Goal: Navigation & Orientation: Understand site structure

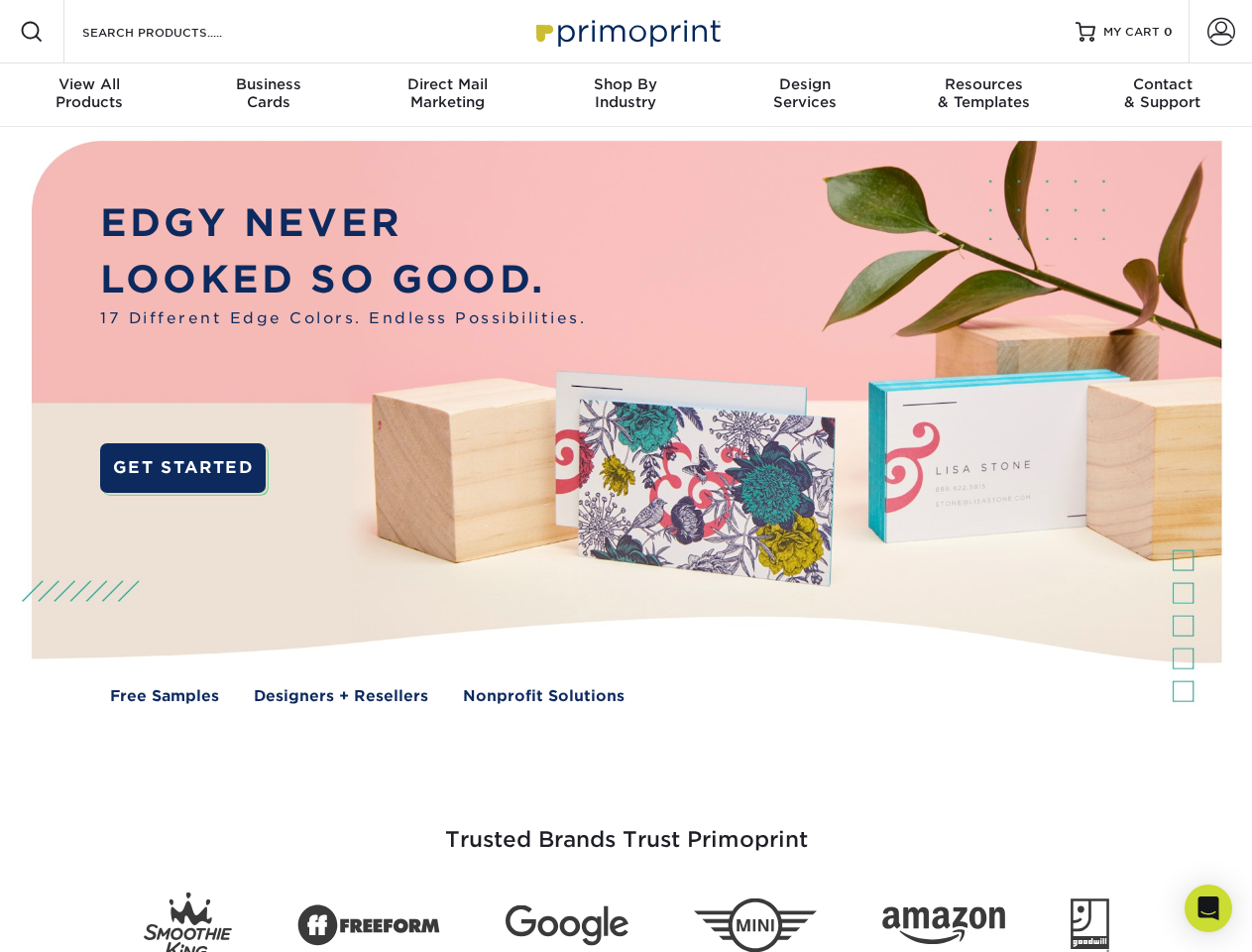
click at [626, 476] on img at bounding box center [625, 436] width 1239 height 620
click at [32, 32] on span at bounding box center [32, 32] width 24 height 24
click at [1220, 32] on span at bounding box center [1221, 32] width 28 height 28
click at [89, 95] on div "View All Products" at bounding box center [89, 93] width 179 height 36
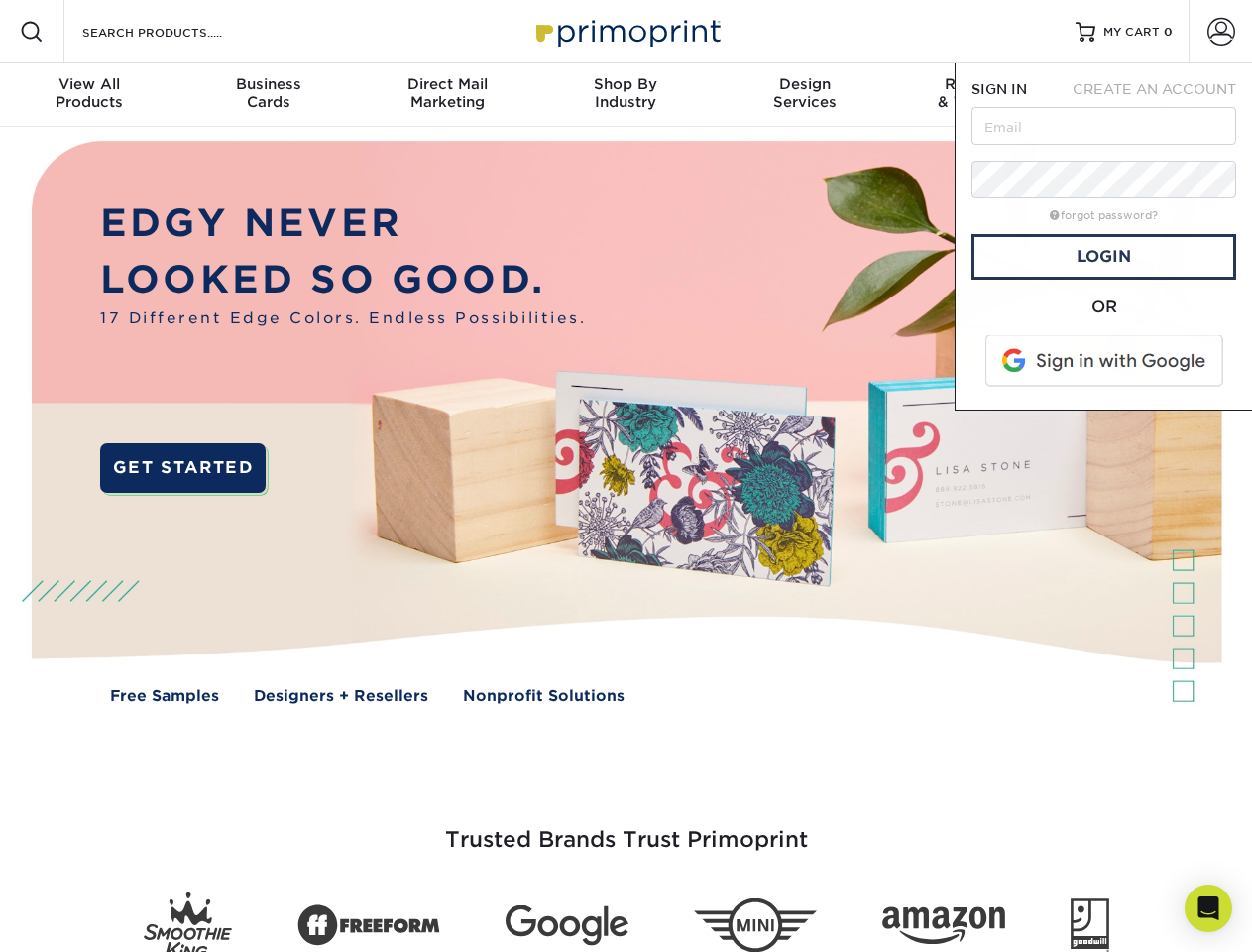
click at [268, 95] on div "Business Cards" at bounding box center [268, 93] width 179 height 36
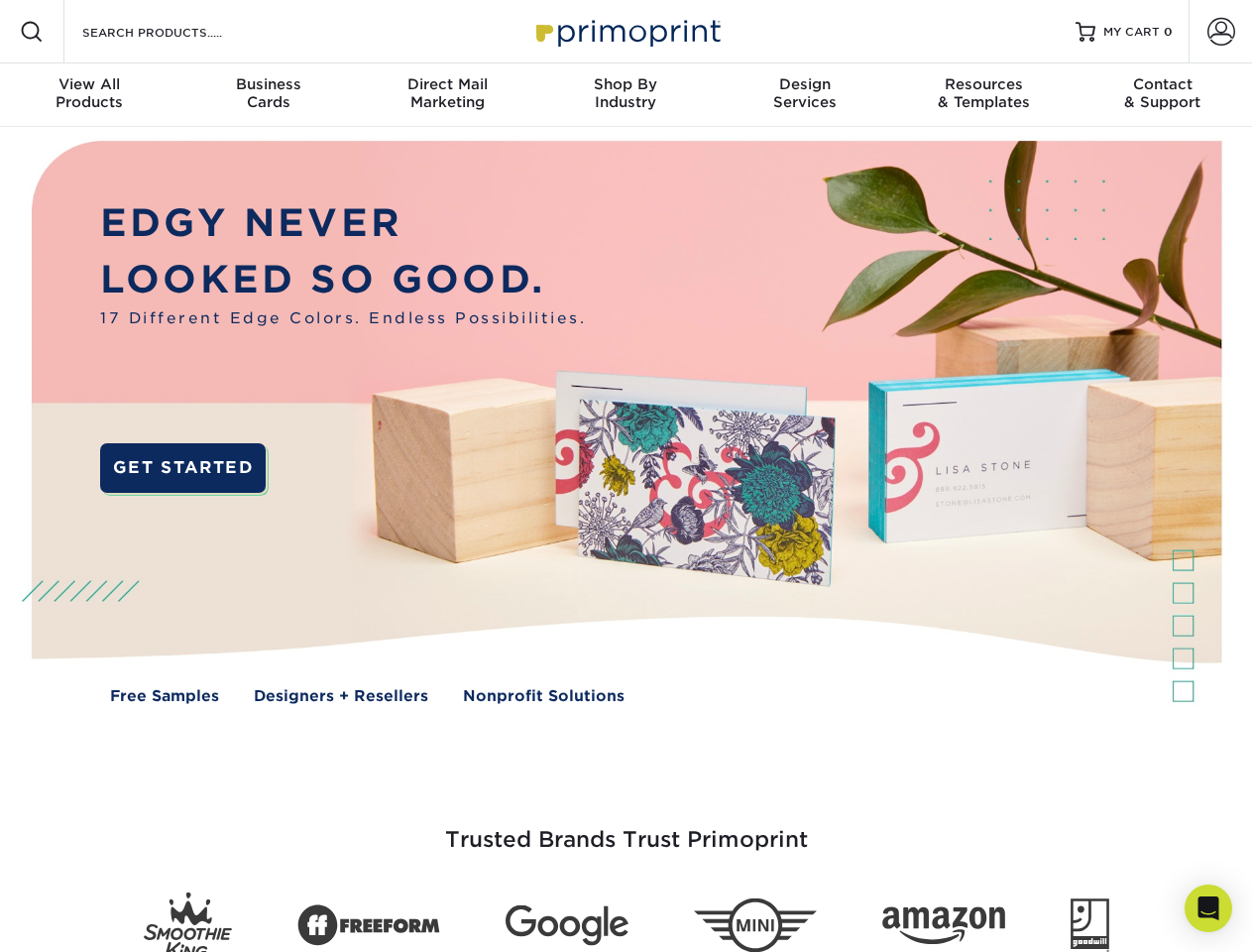
click at [447, 95] on div "Direct Mail Marketing" at bounding box center [447, 93] width 179 height 36
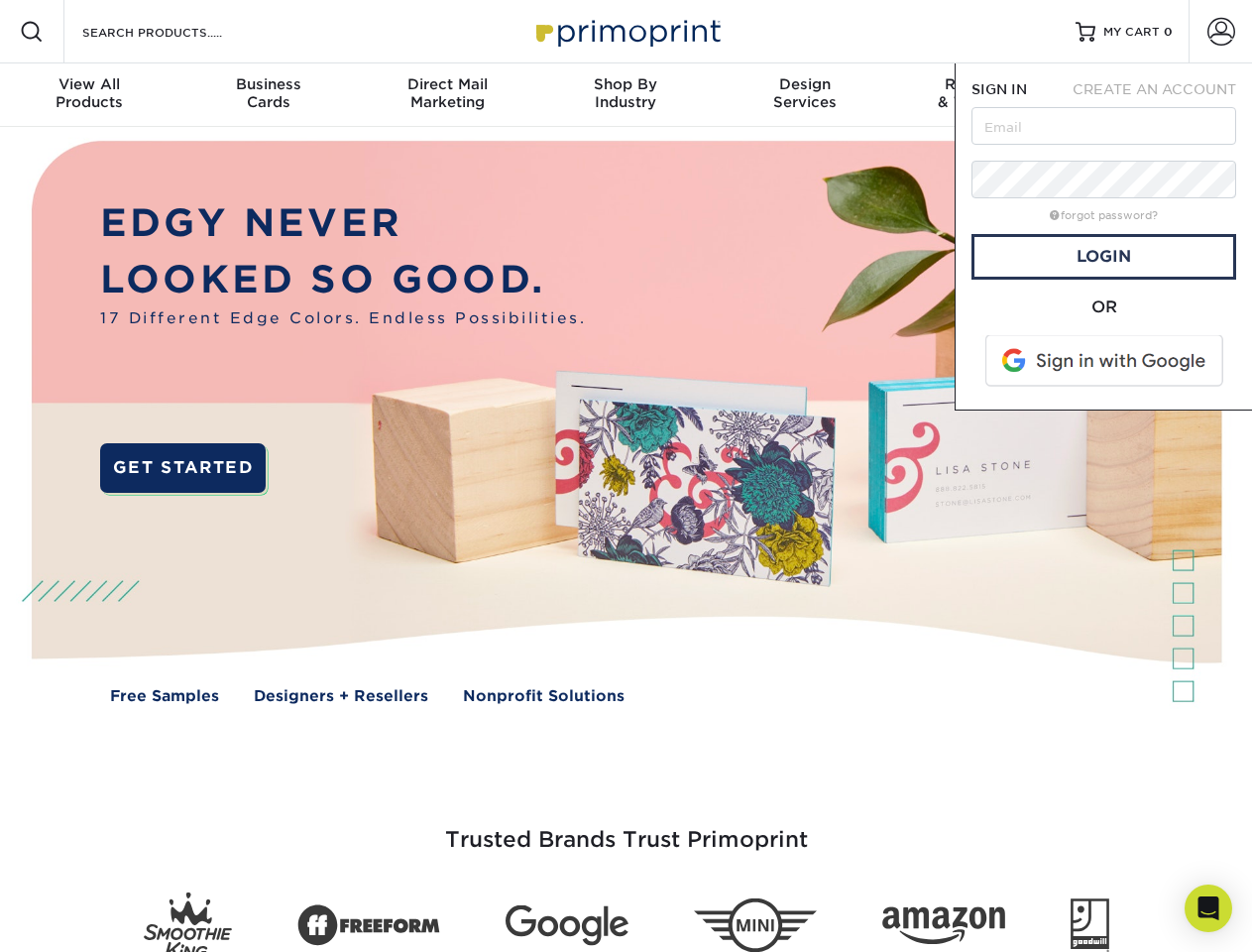
click at [626, 95] on div "Shop By Industry" at bounding box center [626, 93] width 179 height 36
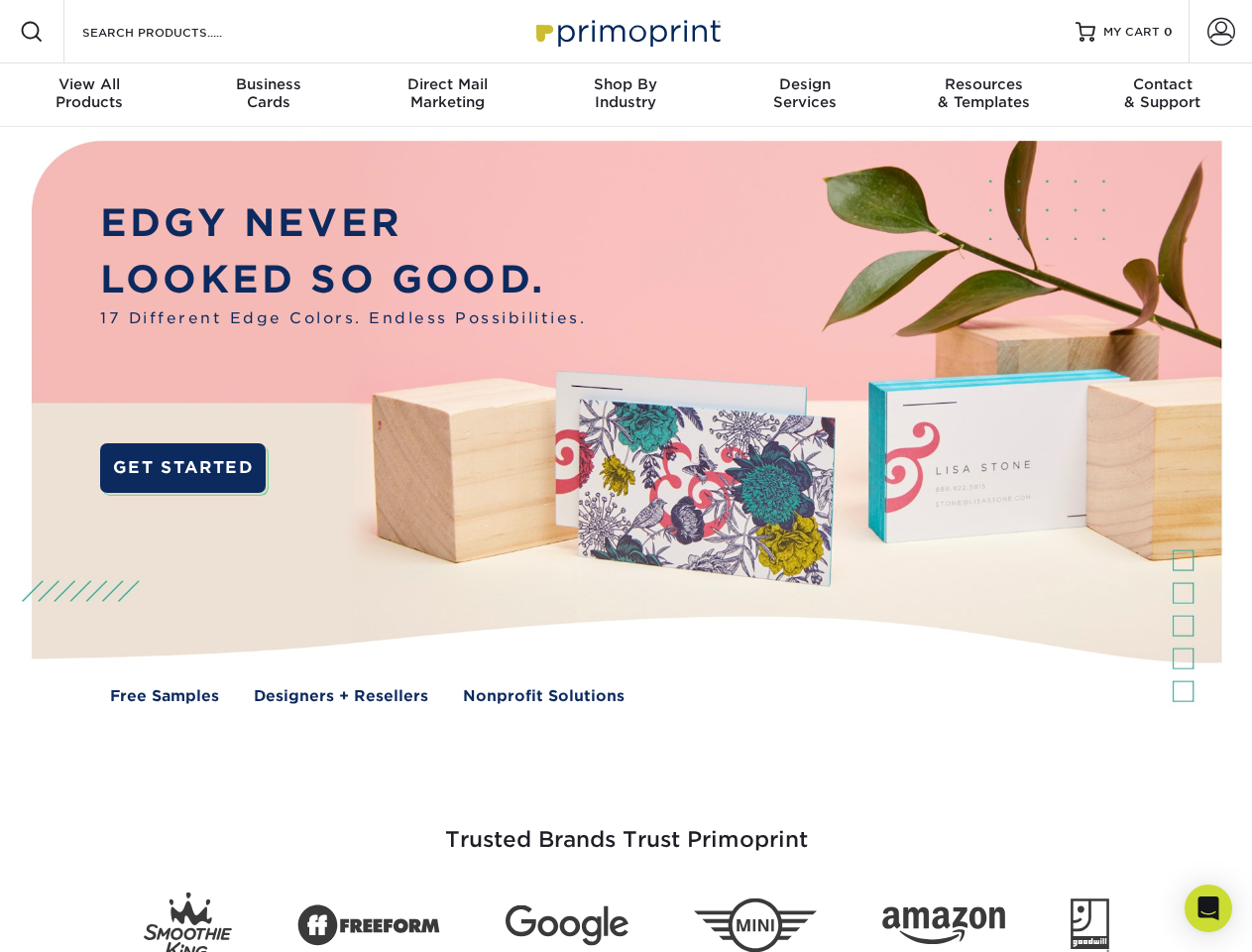
click at [806, 95] on div "Design Services" at bounding box center [806, 93] width 179 height 36
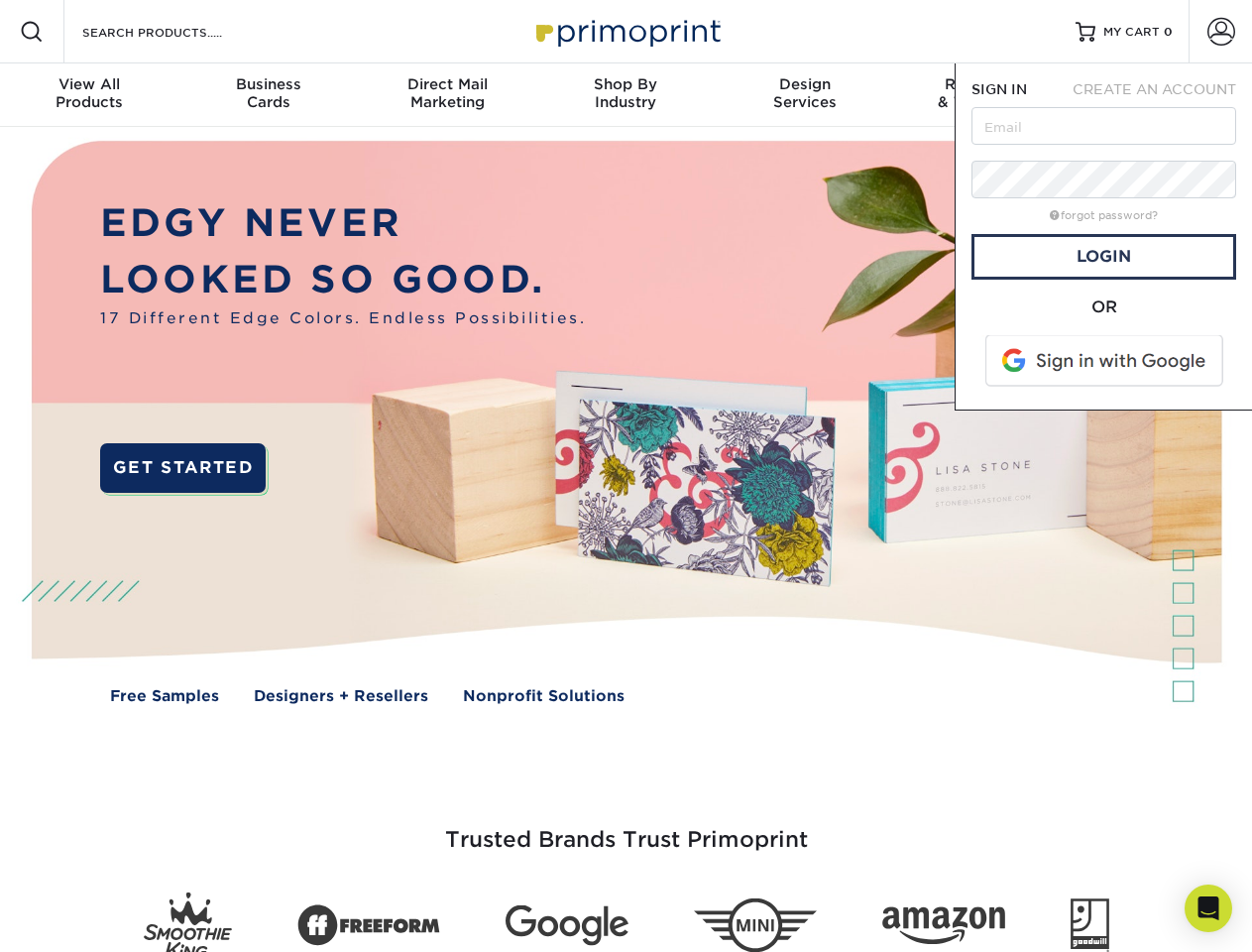
click at [983, 95] on span "SIGN IN" at bounding box center [999, 89] width 56 height 16
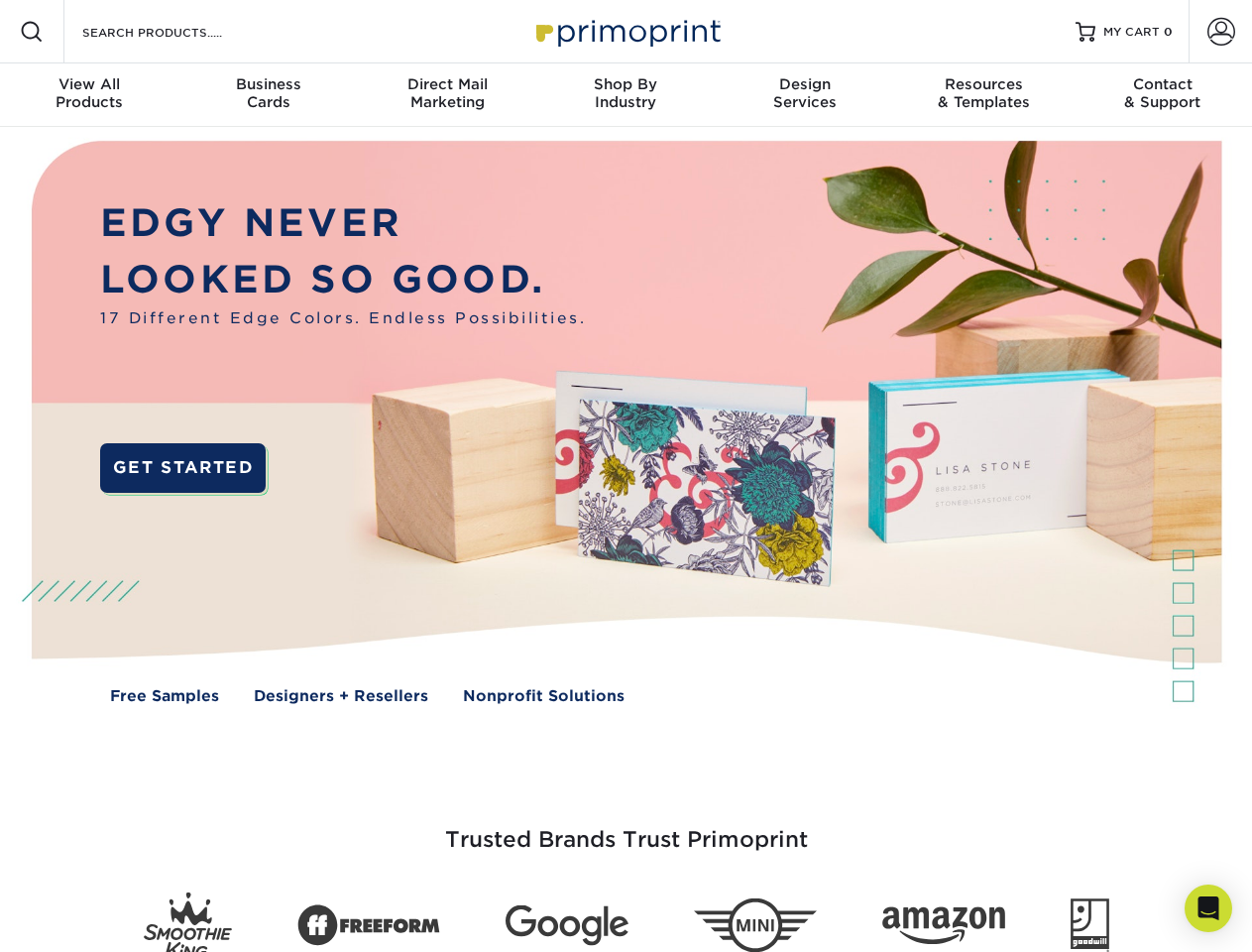
click at [1163, 95] on div "Contact & Support" at bounding box center [1163, 93] width 179 height 36
